Goal: Information Seeking & Learning: Learn about a topic

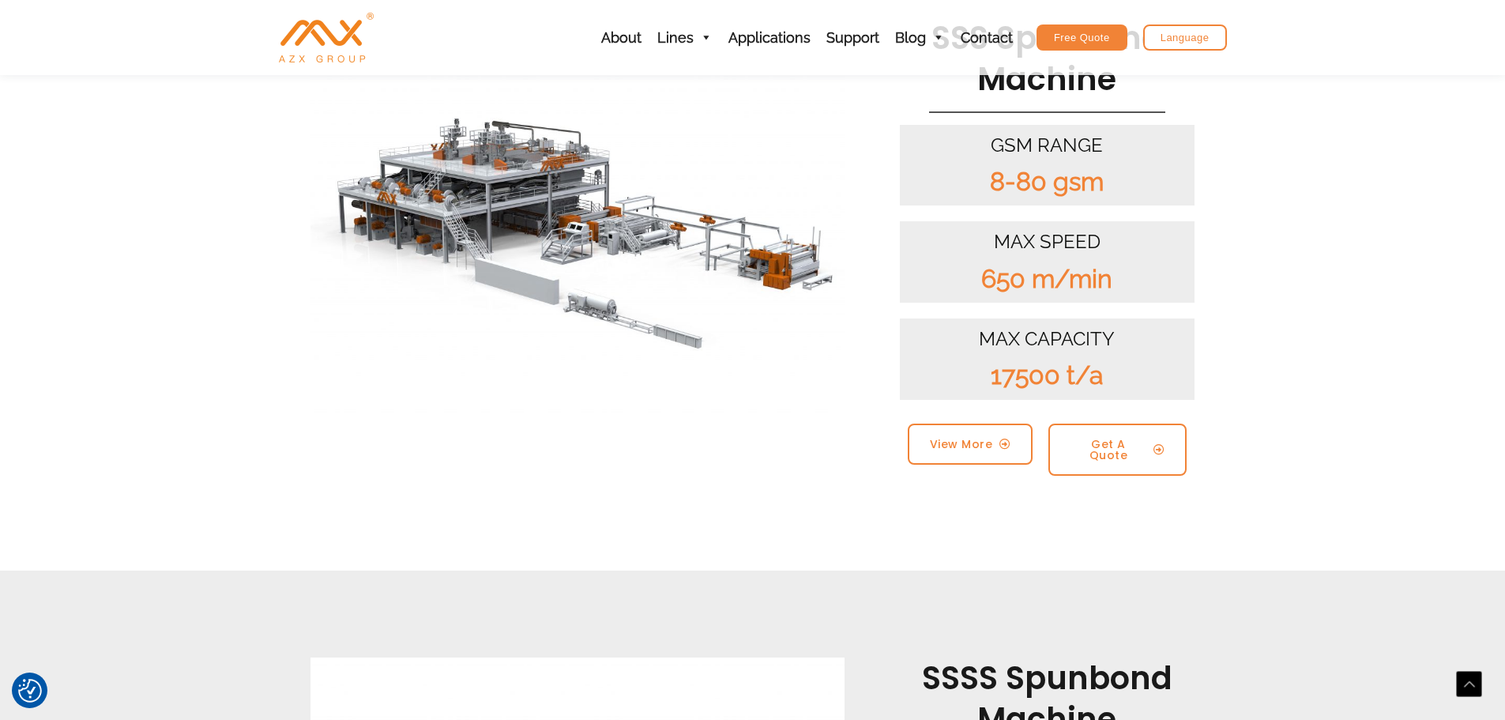
scroll to position [1659, 0]
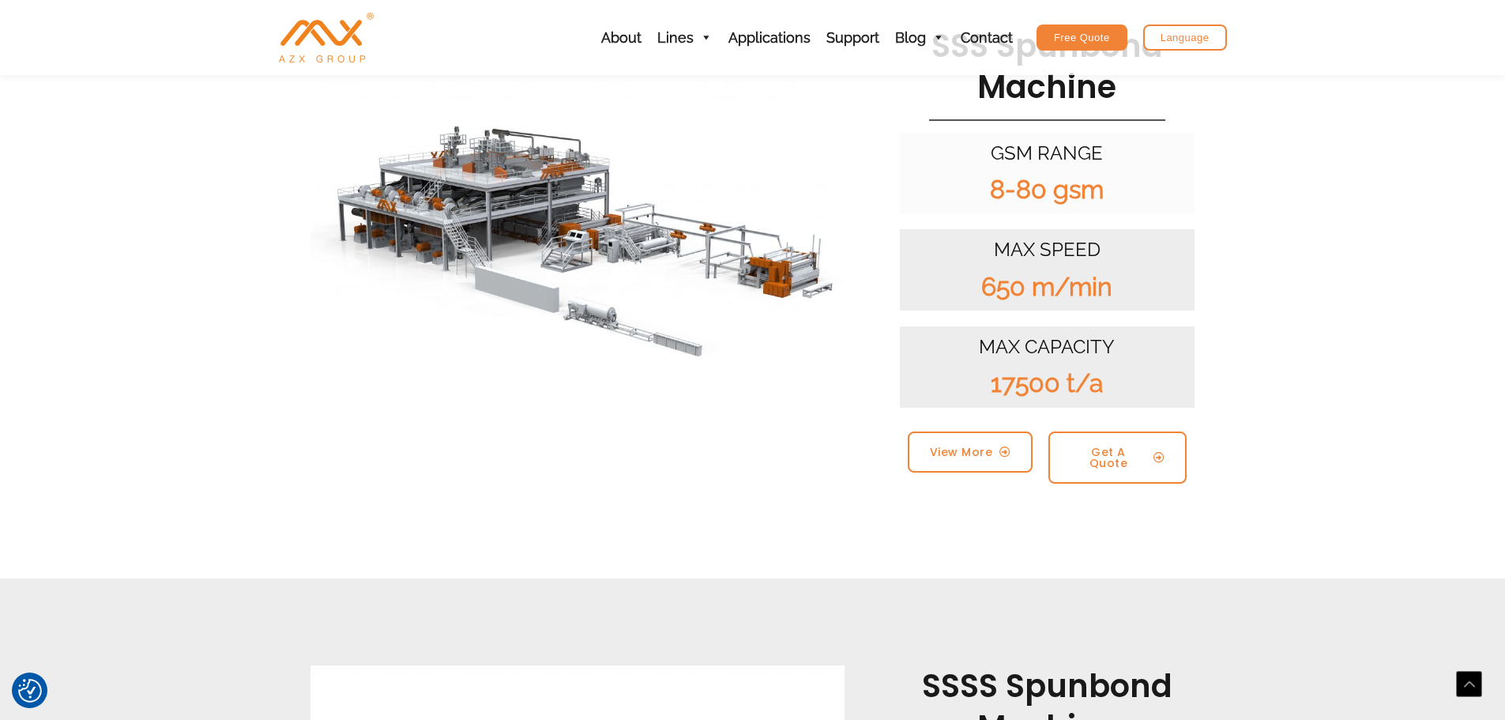
click at [980, 173] on div "8-80 gsm" at bounding box center [1048, 189] width 280 height 33
click at [1067, 173] on div "8-80 gsm" at bounding box center [1048, 189] width 280 height 33
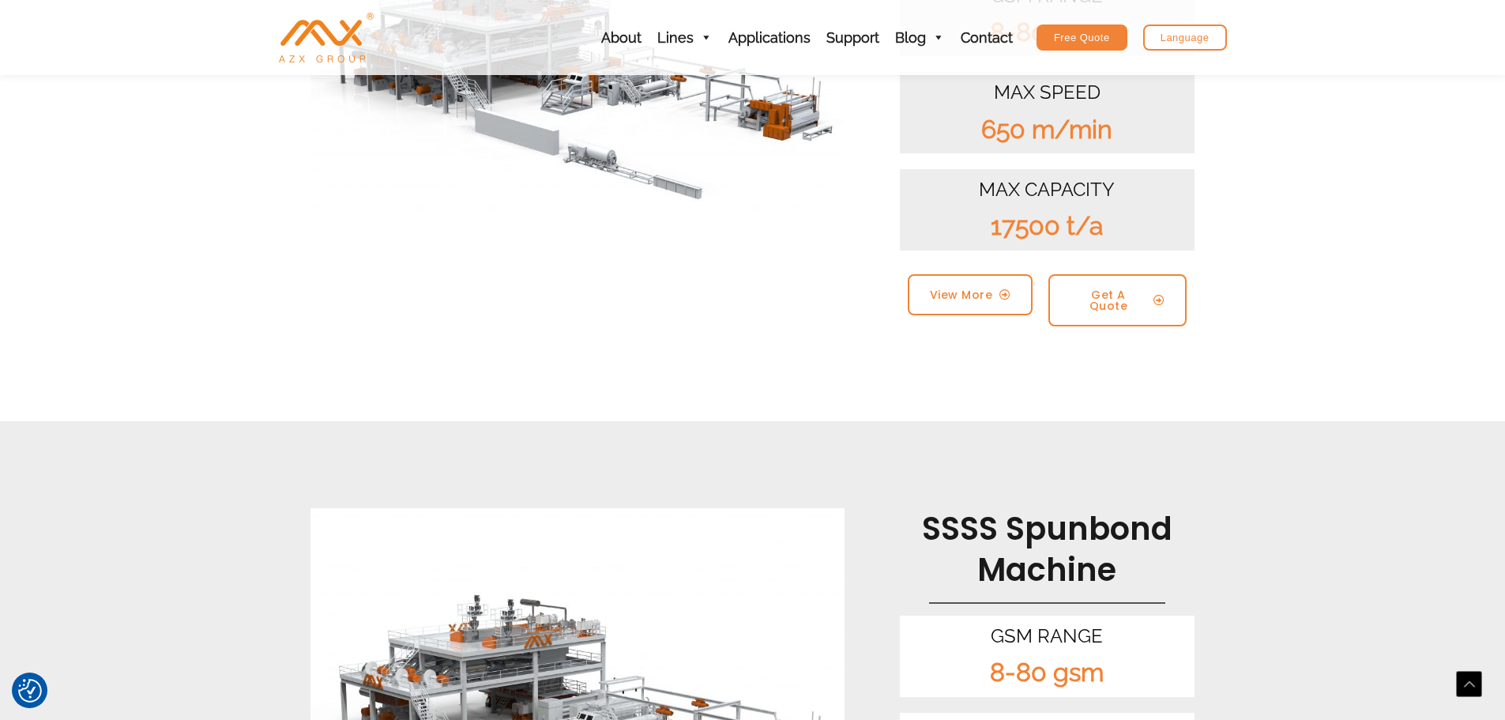
scroll to position [1817, 0]
click at [977, 288] on span "View More" at bounding box center [961, 293] width 62 height 11
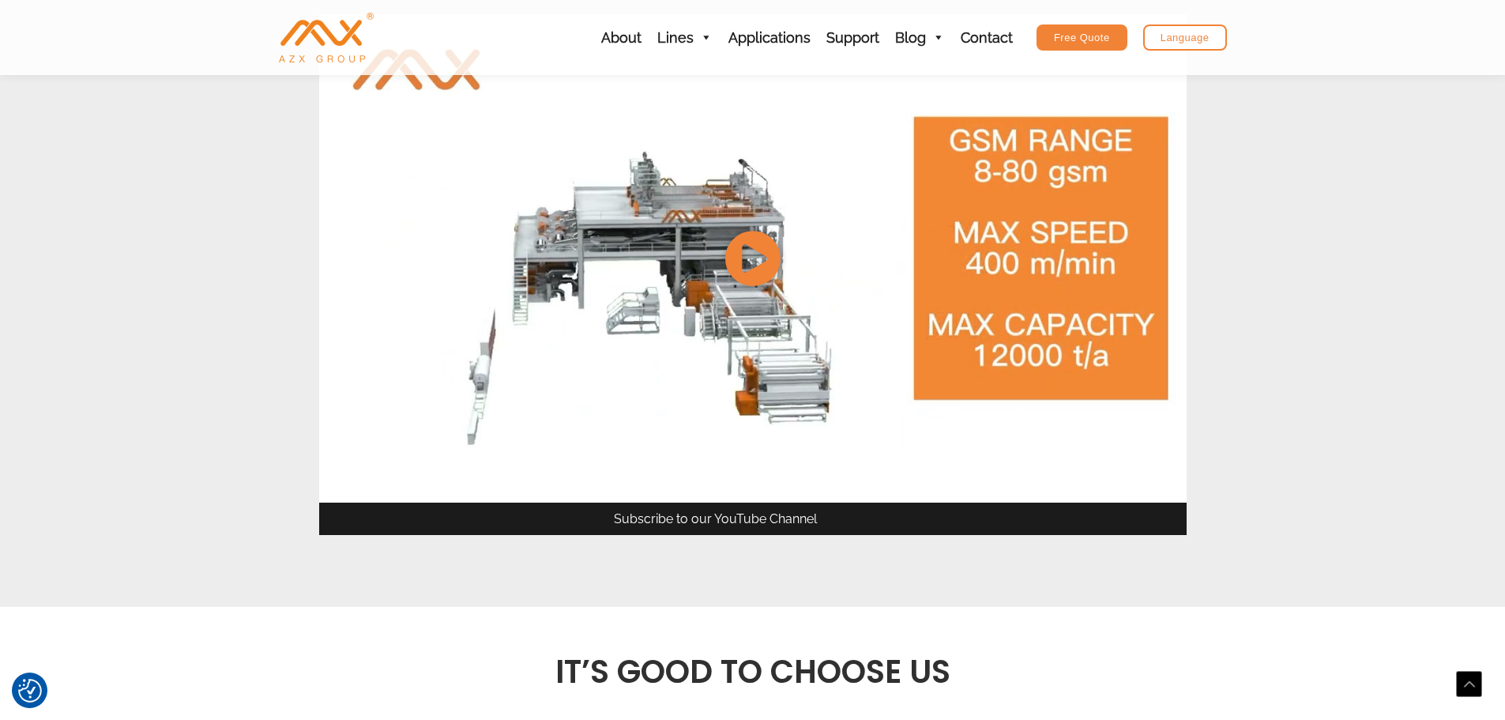
scroll to position [2054, 0]
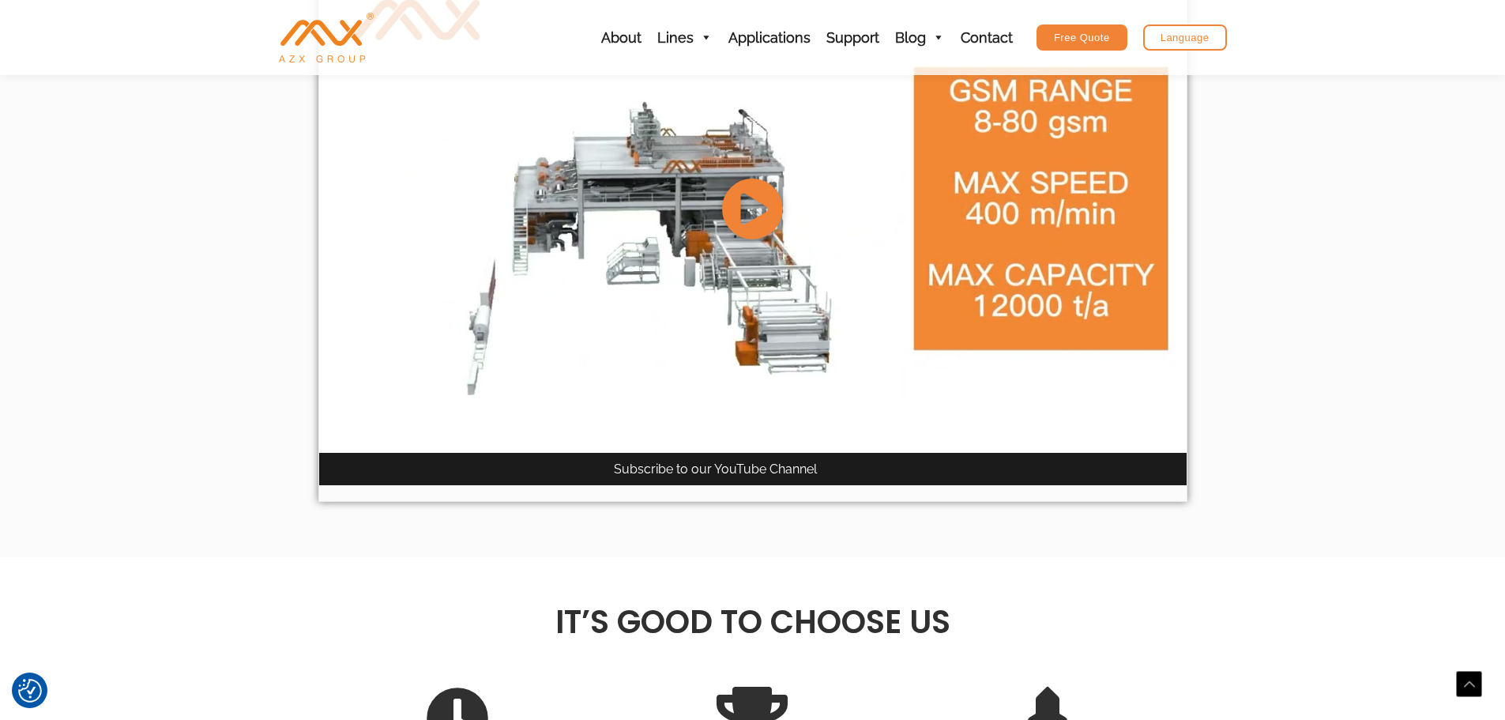
click at [754, 204] on icon at bounding box center [752, 208] width 62 height 62
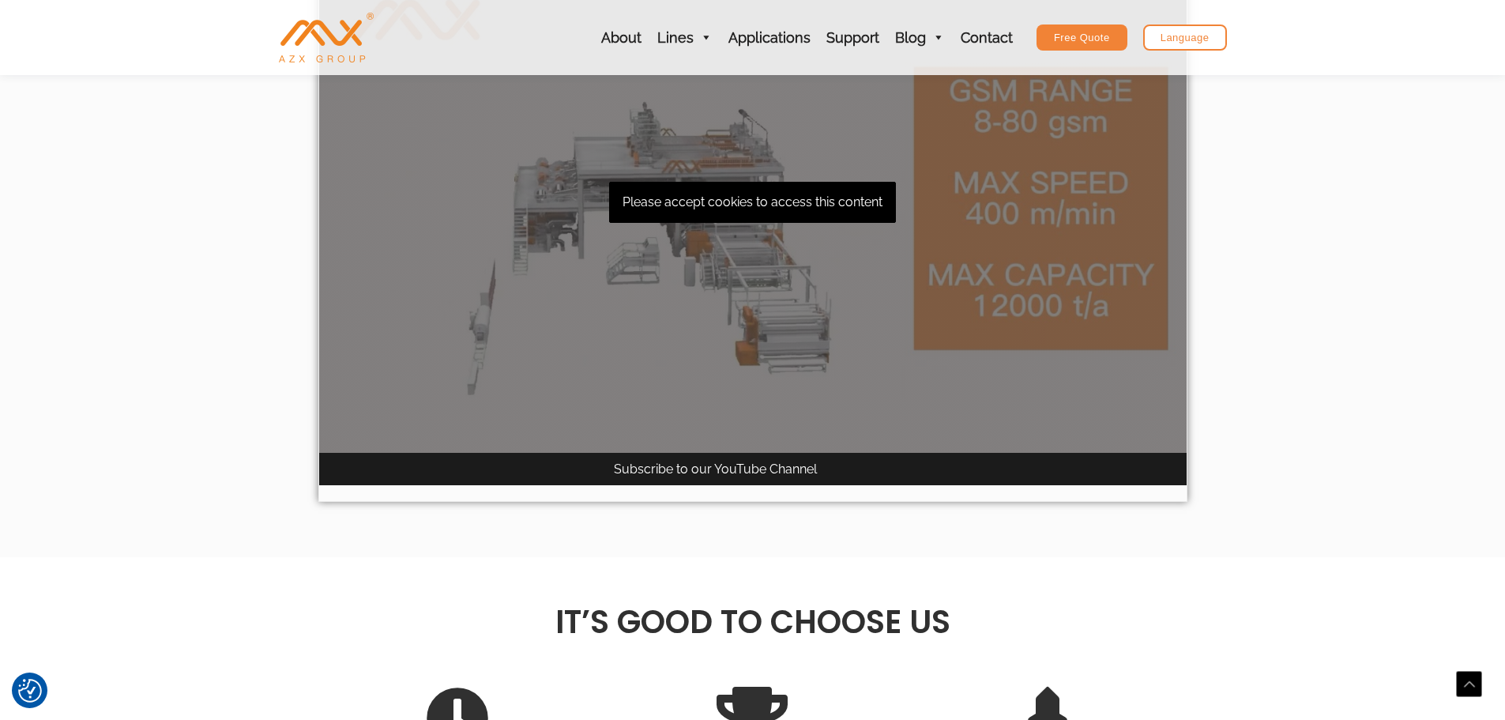
click at [759, 212] on div "Please accept cookies to access this content" at bounding box center [753, 208] width 868 height 488
click at [732, 463] on div "Subscribe to our YouTube Channel" at bounding box center [715, 469] width 203 height 24
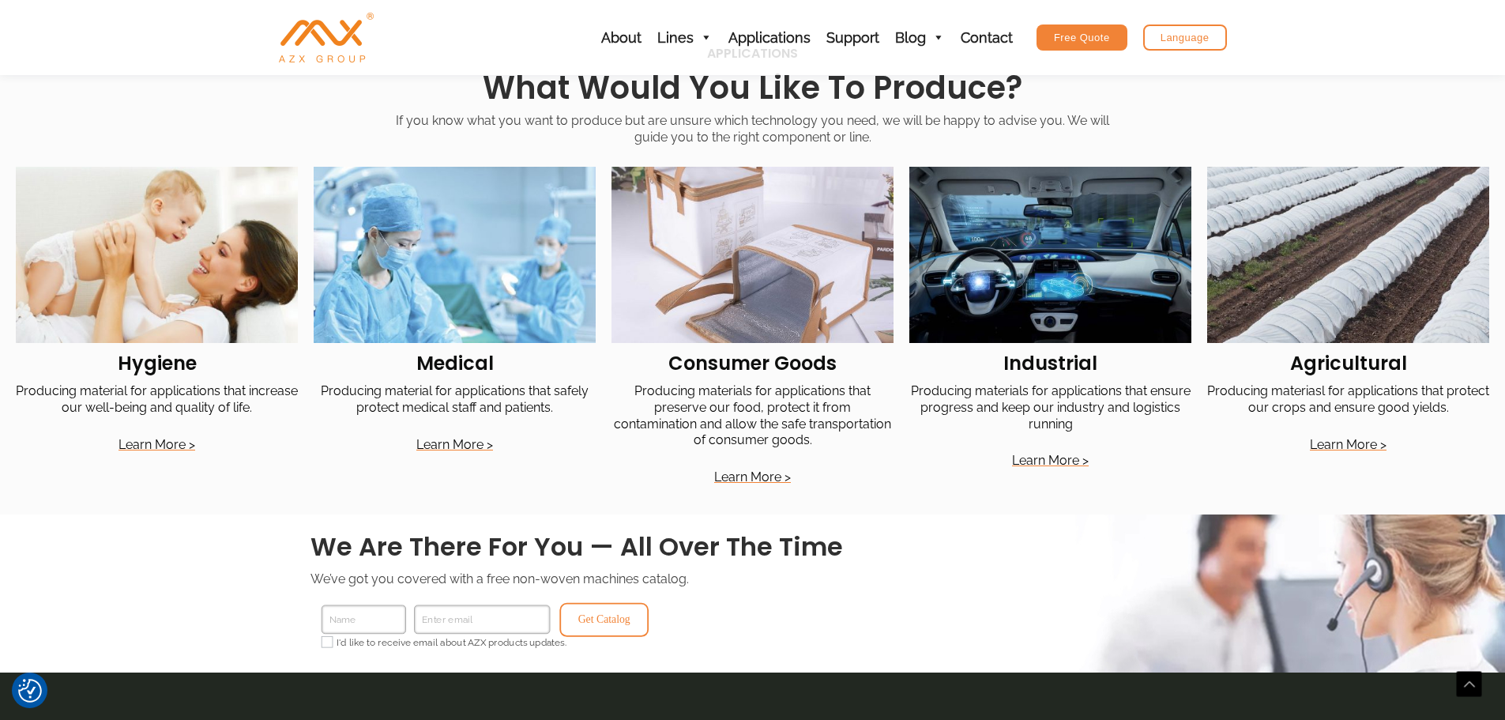
scroll to position [3160, 0]
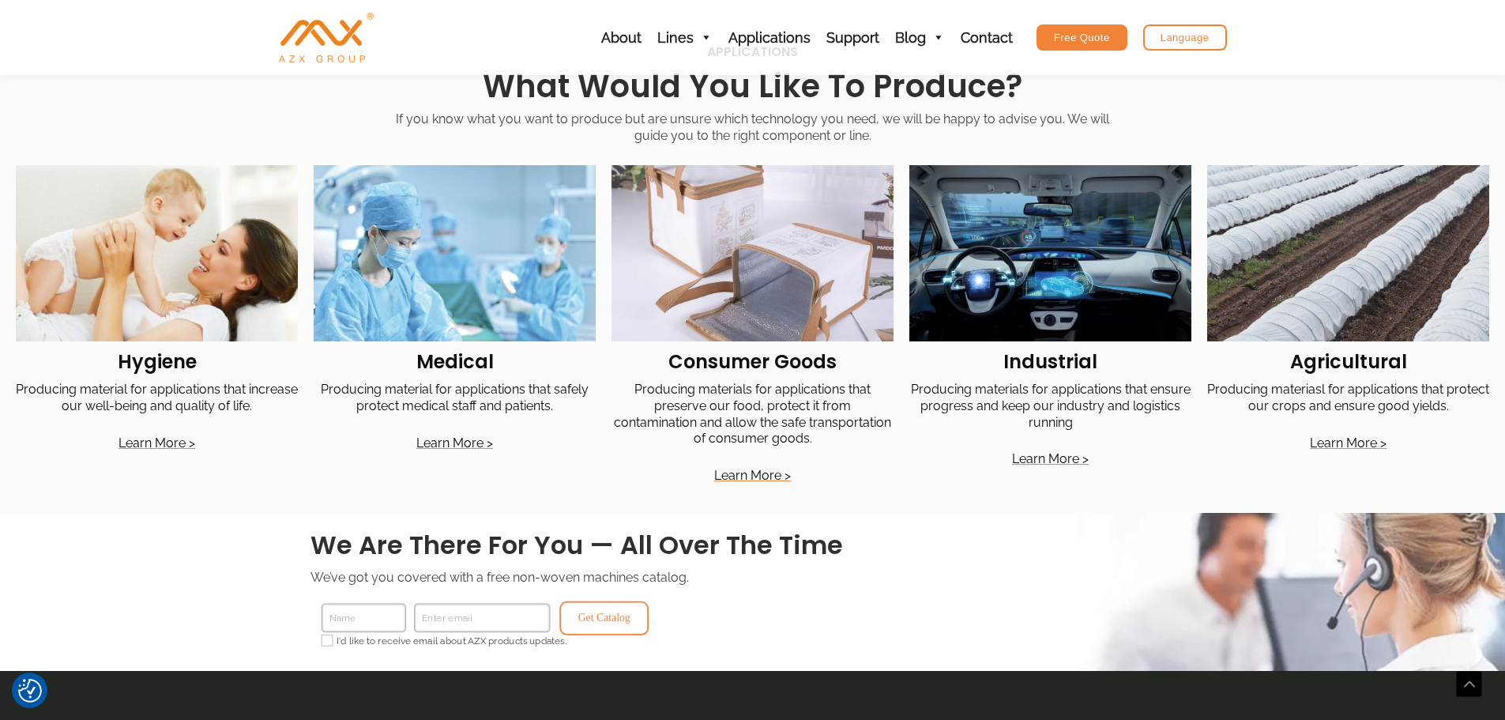
click at [1063, 397] on p "Producing materials for applications that ensure progress and keep our industry…" at bounding box center [1050, 406] width 282 height 49
click at [1064, 412] on link "Producing materials for applications that ensure progress and keep our industry…" at bounding box center [1051, 406] width 280 height 48
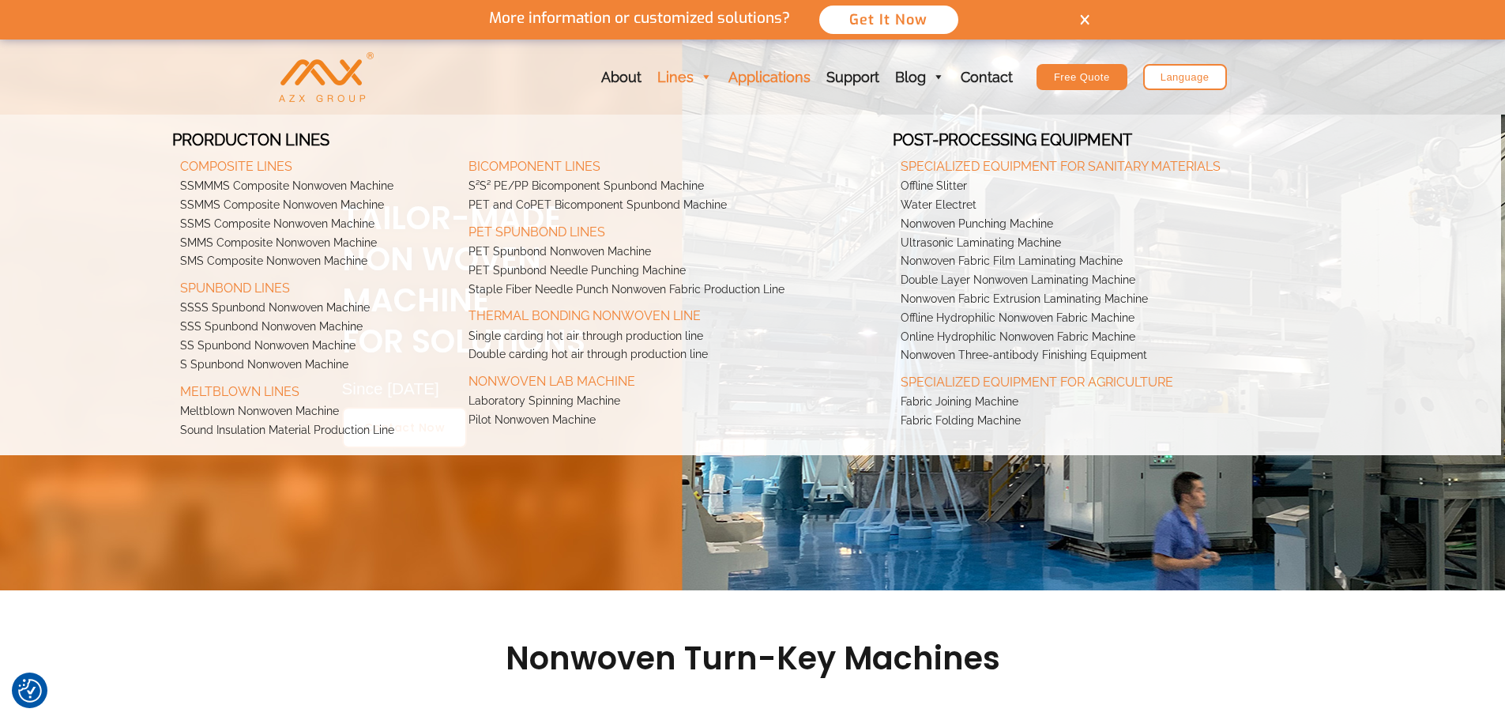
click at [773, 74] on link "Applications" at bounding box center [770, 77] width 98 height 75
